Goal: Find specific page/section: Find specific page/section

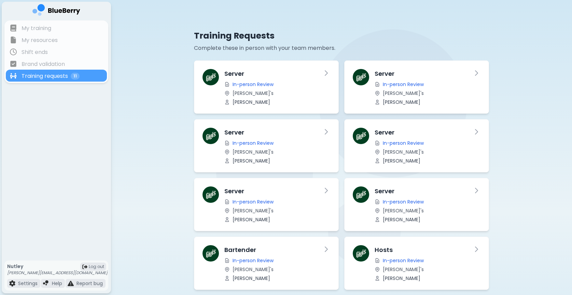
click at [122, 108] on div "Training Requests Complete these in person with your team members. Server In-pe…" at bounding box center [341, 212] width 461 height 424
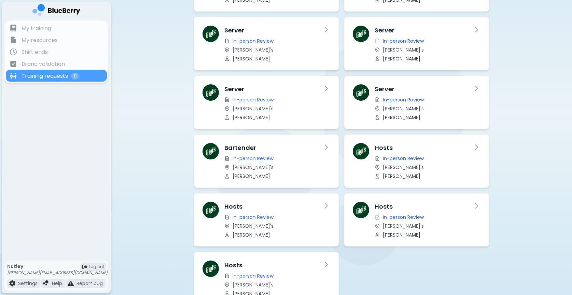
scroll to position [129, 0]
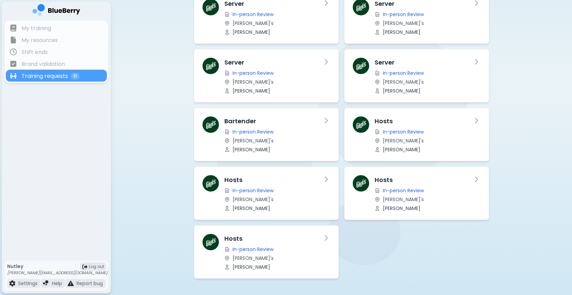
click at [122, 108] on div "Training Requests Complete these in person with your team members. Server In-pe…" at bounding box center [341, 83] width 461 height 424
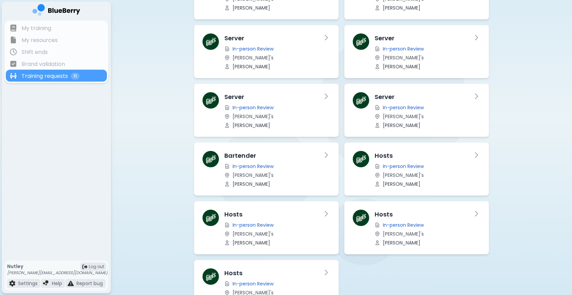
scroll to position [92, 0]
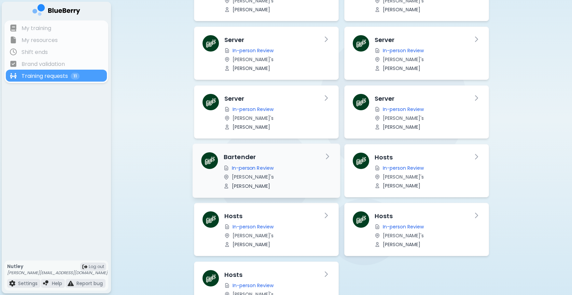
click at [244, 157] on h3 "Bartender" at bounding box center [271, 157] width 94 height 10
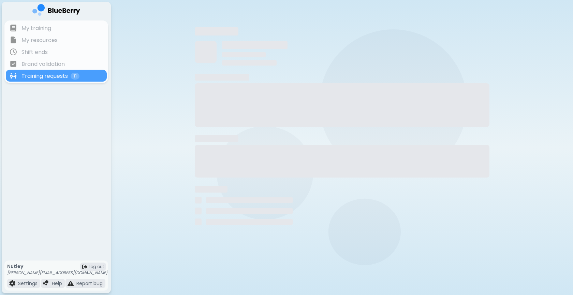
click at [206, 162] on div at bounding box center [342, 161] width 295 height 33
